Goal: Task Accomplishment & Management: Manage account settings

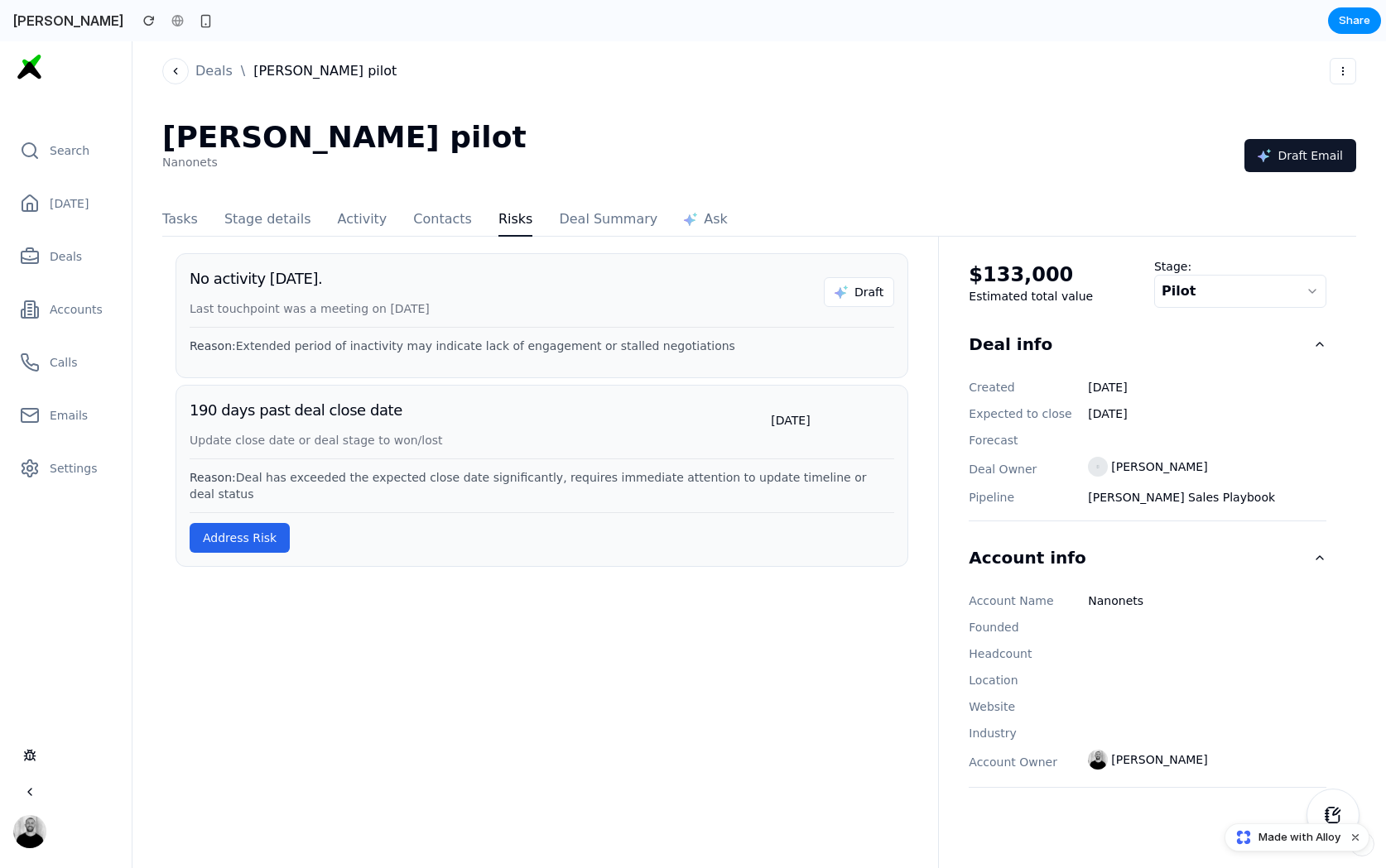
click at [429, 221] on button "Contacts" at bounding box center [442, 222] width 59 height 30
click at [340, 219] on button "Activity" at bounding box center [362, 222] width 50 height 30
click at [303, 313] on span "Last touchpoint was a meeting on [DATE]" at bounding box center [310, 308] width 240 height 13
click at [236, 533] on button "Address Risk" at bounding box center [239, 538] width 100 height 30
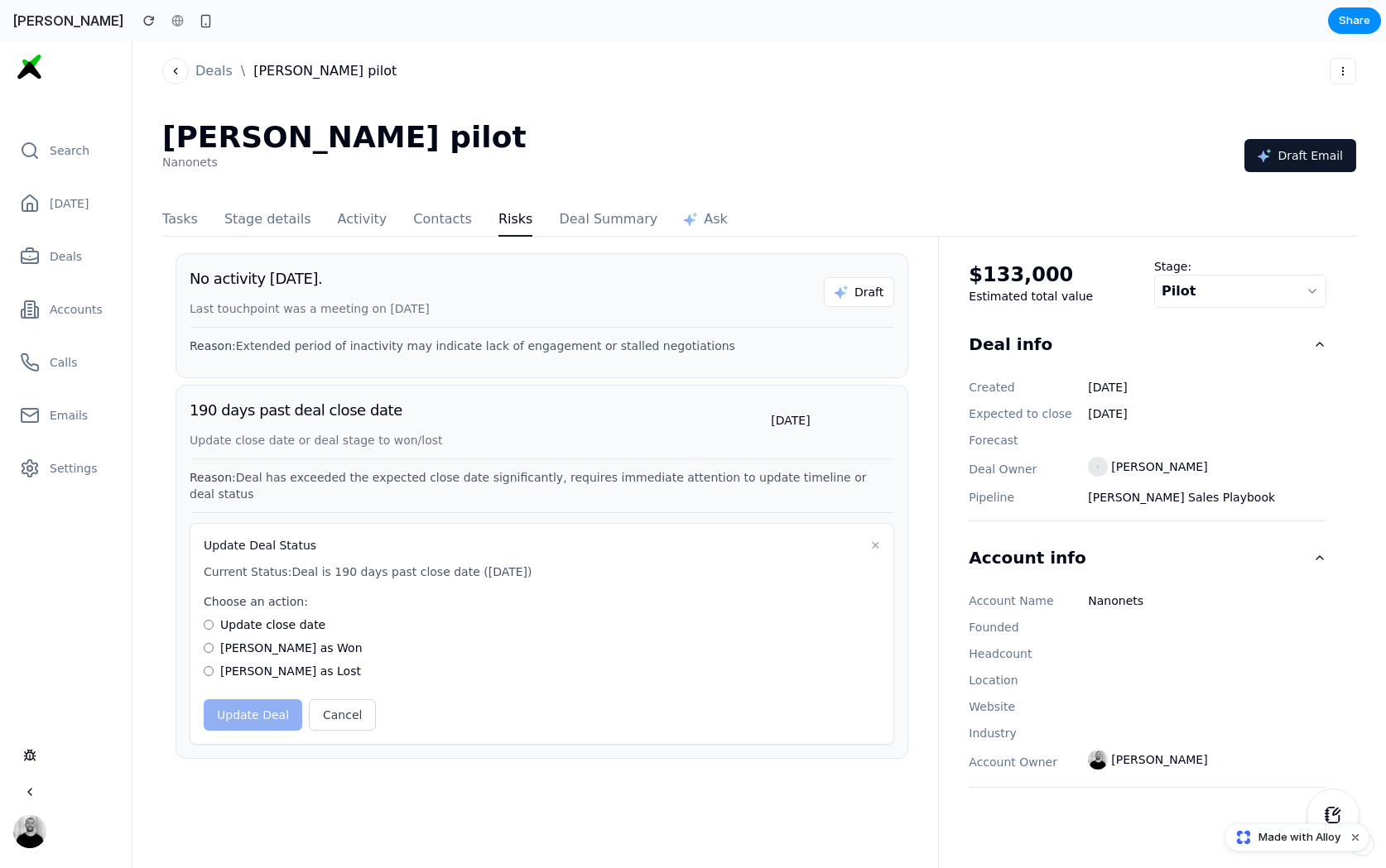
click at [215, 616] on label "Update close date" at bounding box center [542, 624] width 676 height 17
click at [215, 663] on label "[PERSON_NAME] as Lost" at bounding box center [542, 671] width 676 height 17
click at [875, 537] on button "✕" at bounding box center [875, 545] width 10 height 17
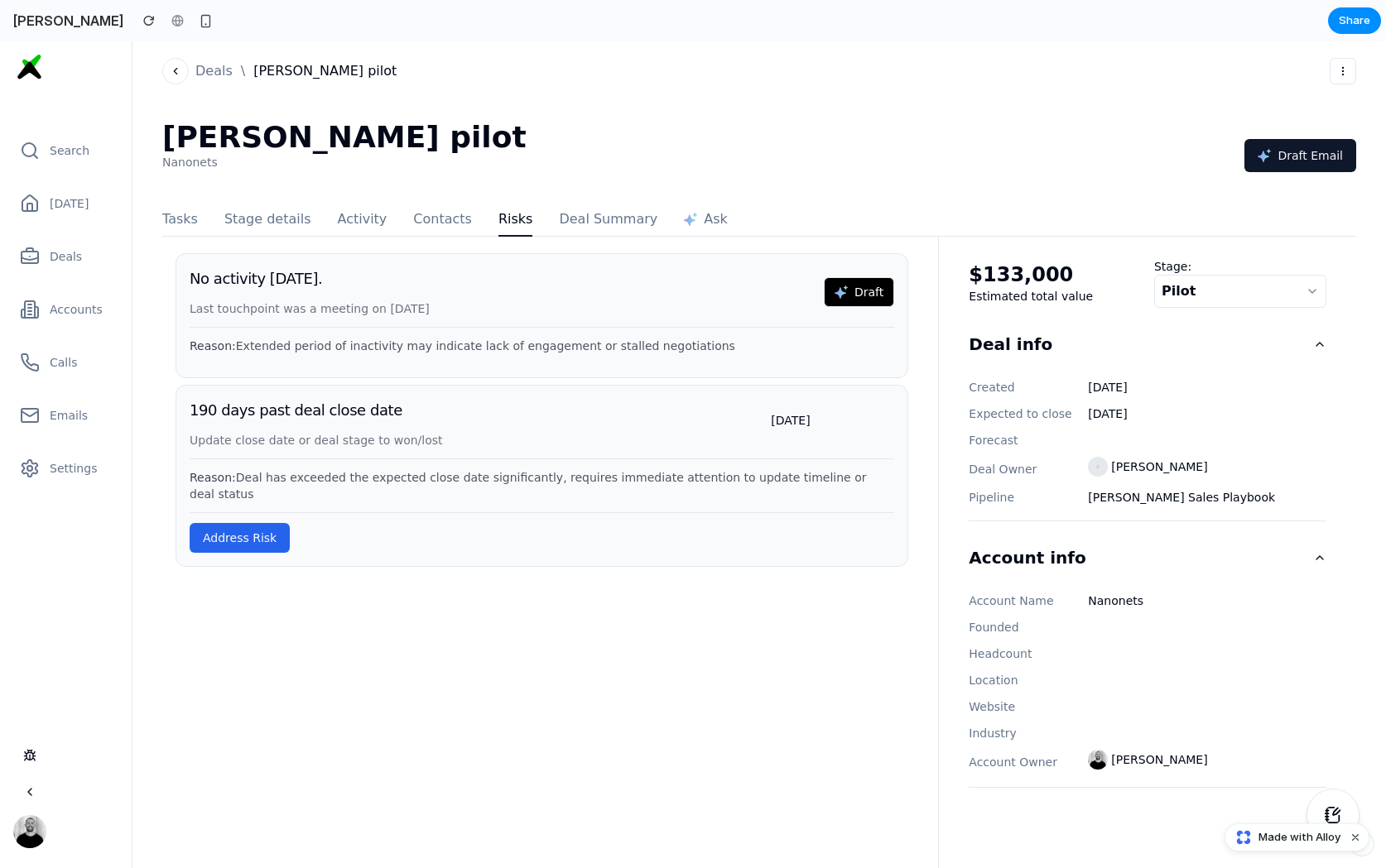
click at [868, 288] on button "Draft" at bounding box center [858, 292] width 71 height 30
click at [271, 523] on button "Address Risk" at bounding box center [239, 538] width 100 height 30
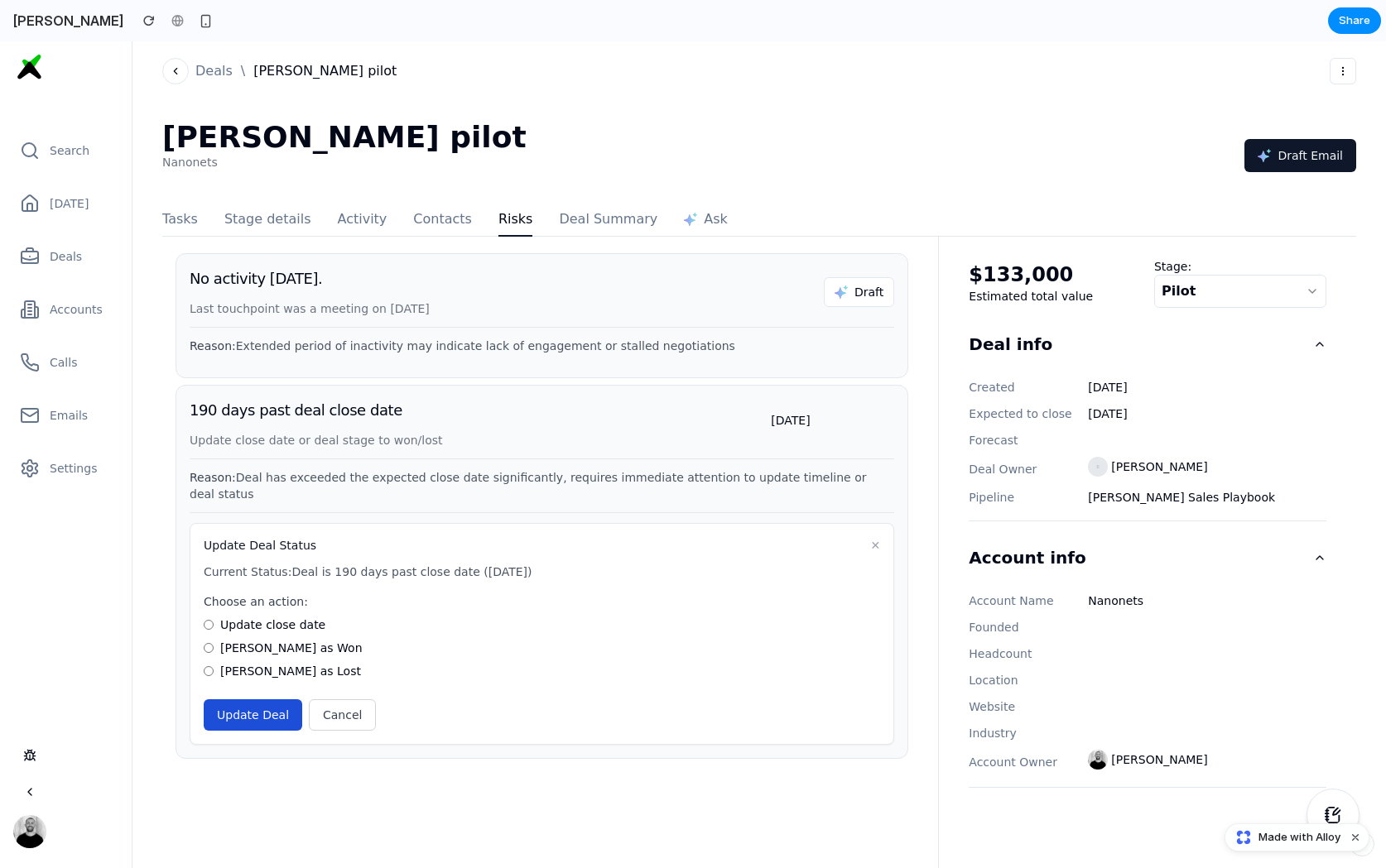
click at [230, 714] on button "Update Deal" at bounding box center [252, 715] width 98 height 31
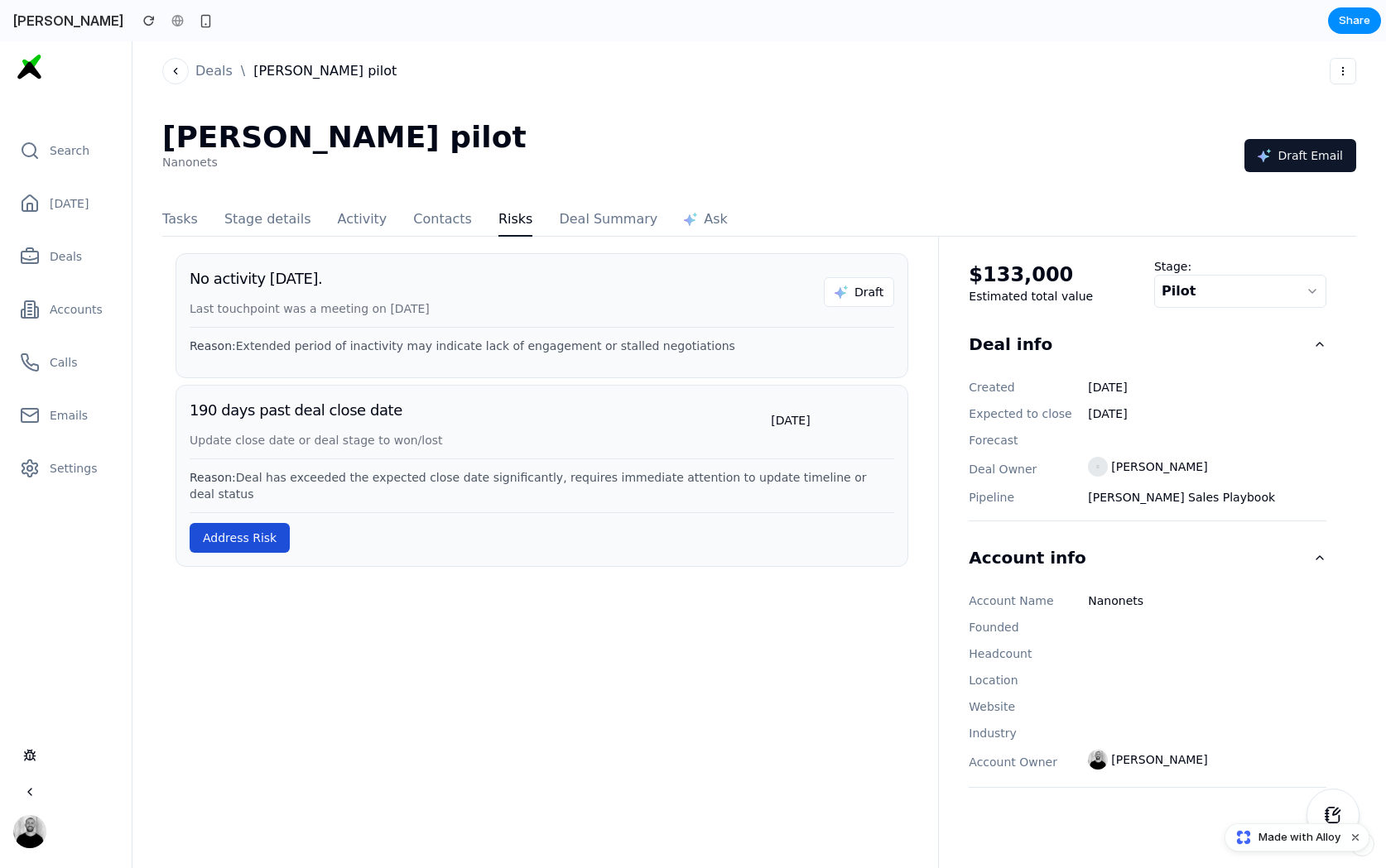
click at [270, 531] on button "Address Risk" at bounding box center [239, 538] width 100 height 30
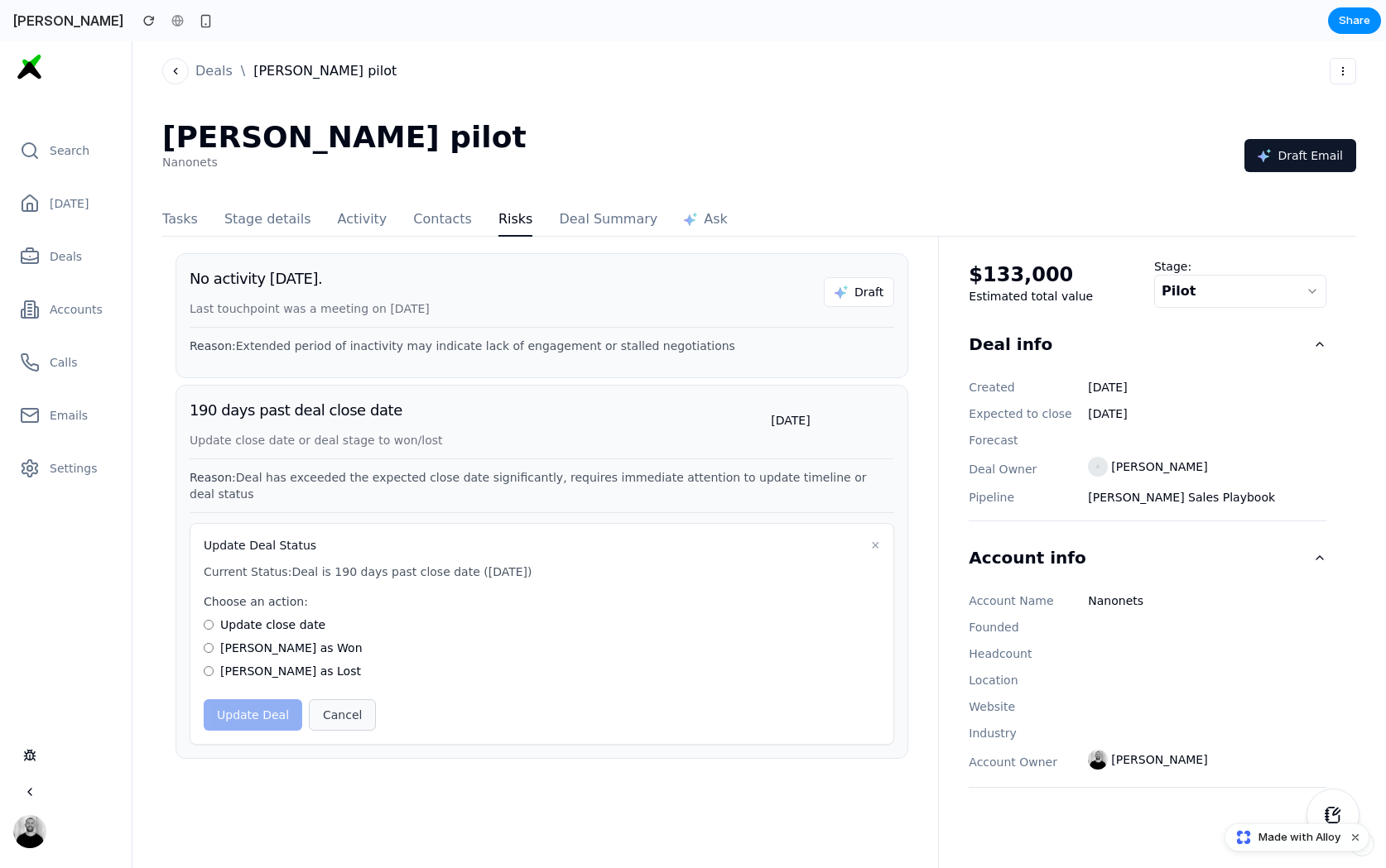
click at [338, 699] on button "Cancel" at bounding box center [342, 715] width 67 height 31
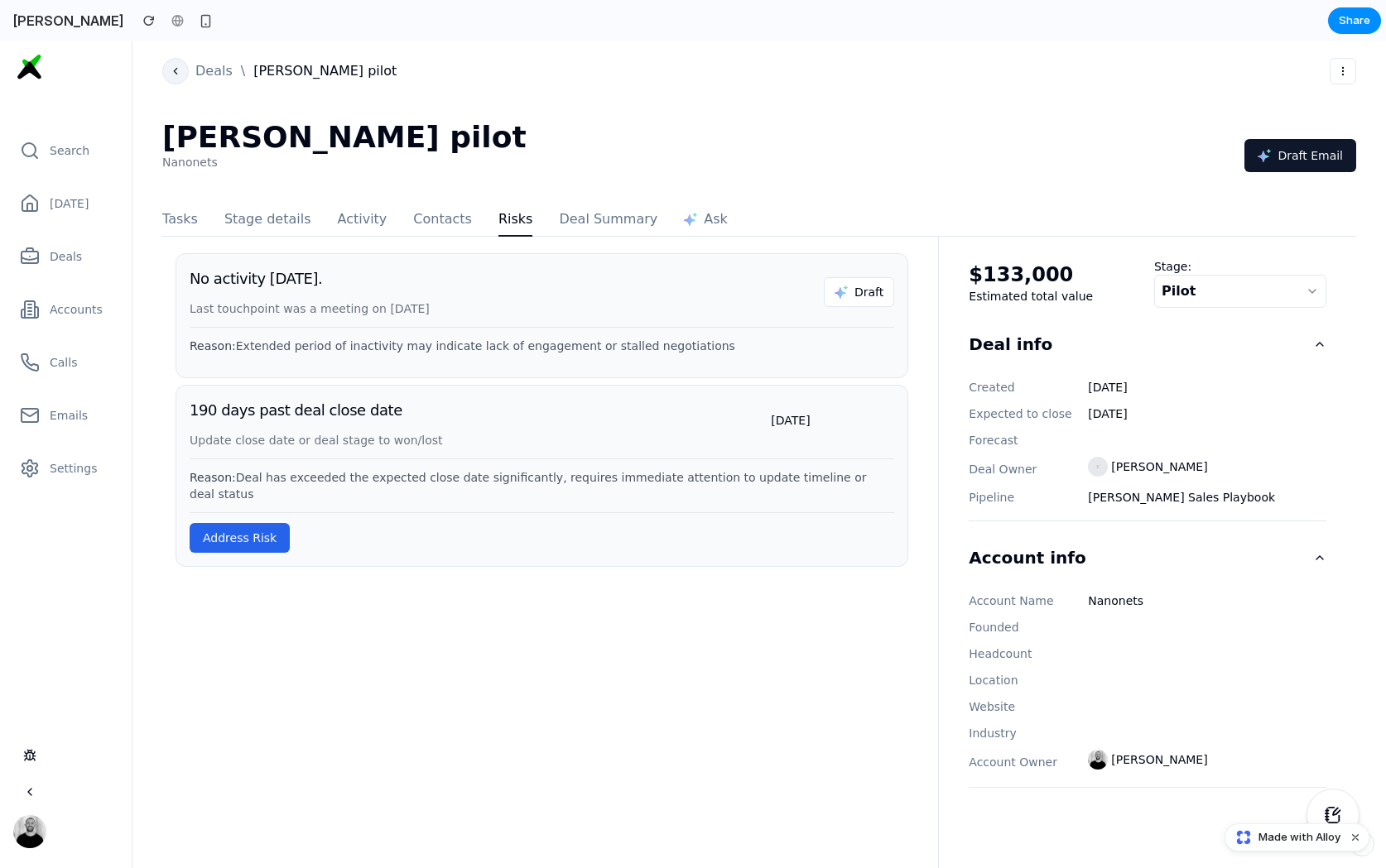
click at [185, 63] on button at bounding box center [175, 71] width 26 height 26
click at [89, 256] on link "Deals" at bounding box center [64, 257] width 103 height 33
click at [1264, 294] on button "Pilot" at bounding box center [1240, 292] width 172 height 33
click at [1309, 285] on icon "button" at bounding box center [1311, 291] width 13 height 13
click at [1288, 838] on span "Made with Alloy" at bounding box center [1299, 838] width 82 height 17
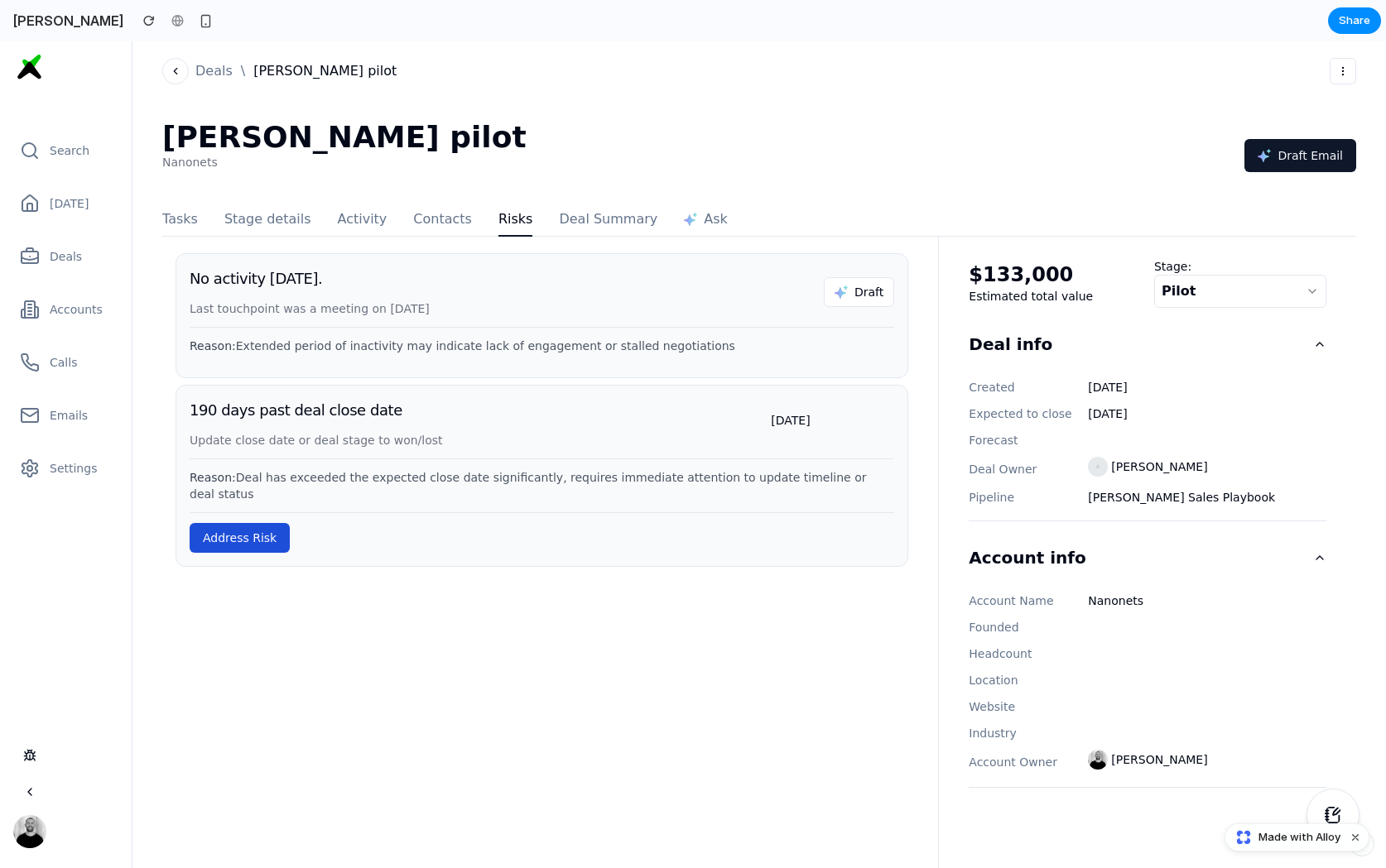
click at [273, 529] on button "Address Risk" at bounding box center [239, 538] width 100 height 30
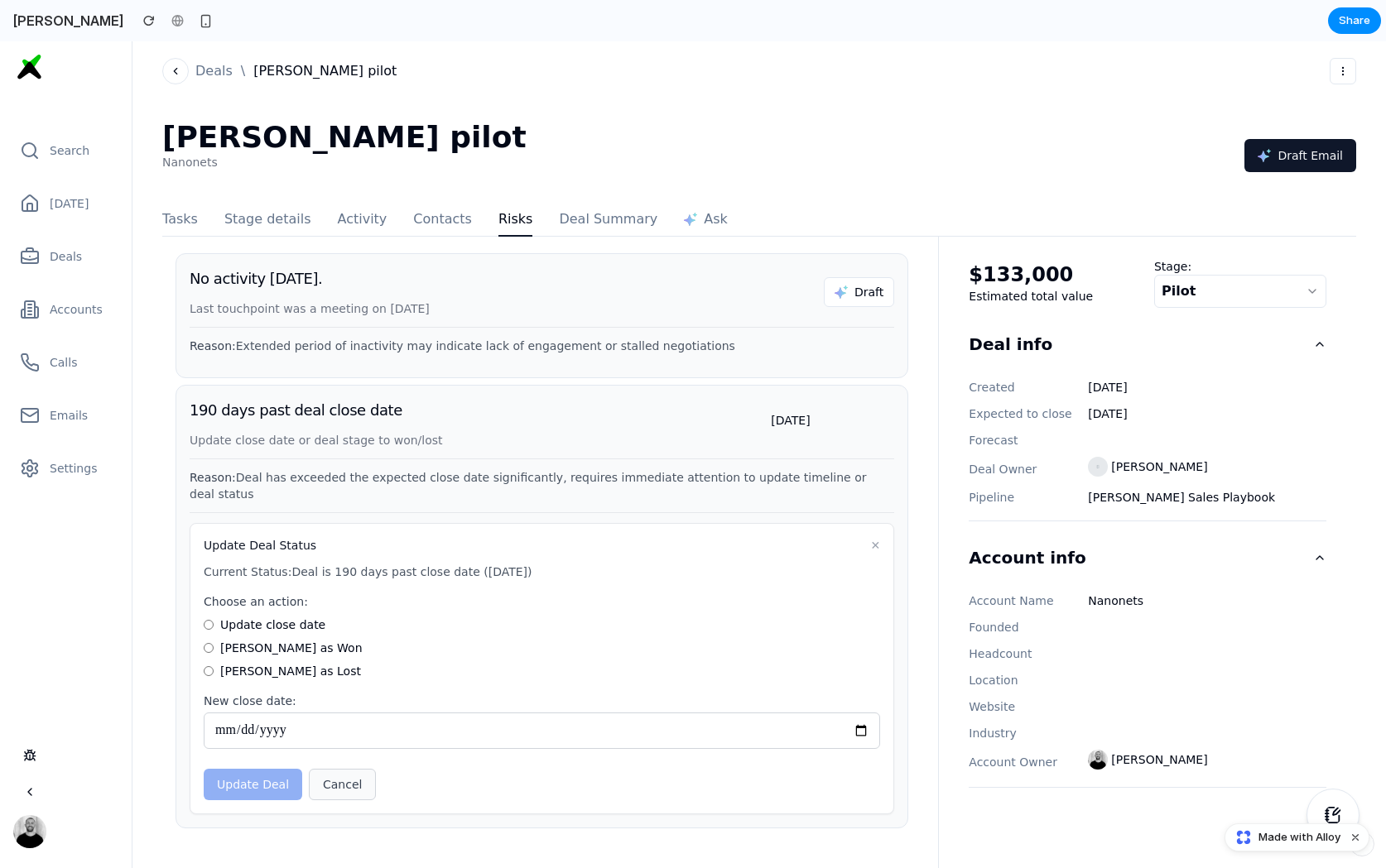
click at [352, 777] on button "Cancel" at bounding box center [342, 784] width 67 height 31
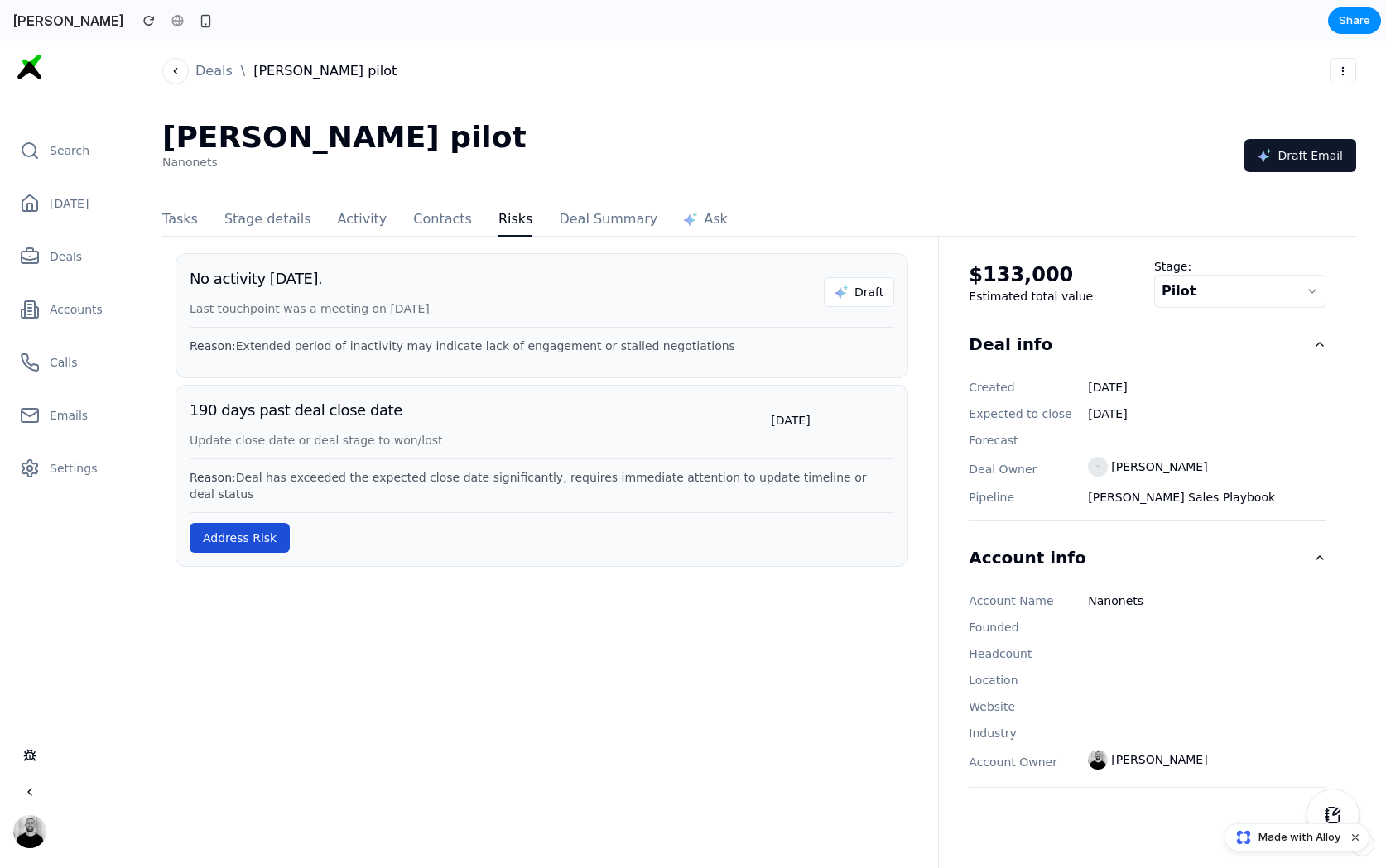
click at [279, 523] on button "Address Risk" at bounding box center [239, 538] width 100 height 30
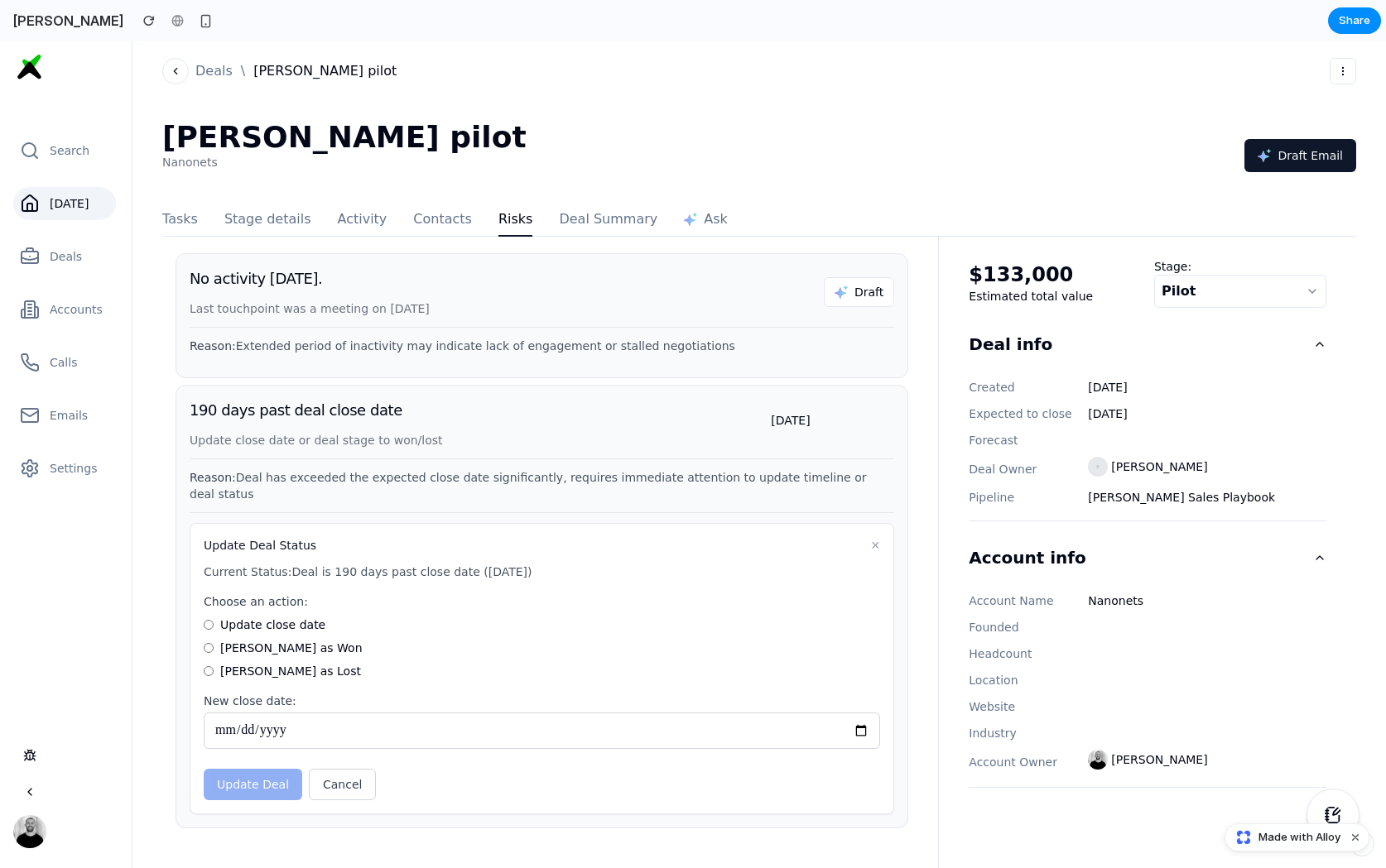
click at [56, 193] on link "[DATE]" at bounding box center [64, 204] width 103 height 33
